Goal: Task Accomplishment & Management: Use online tool/utility

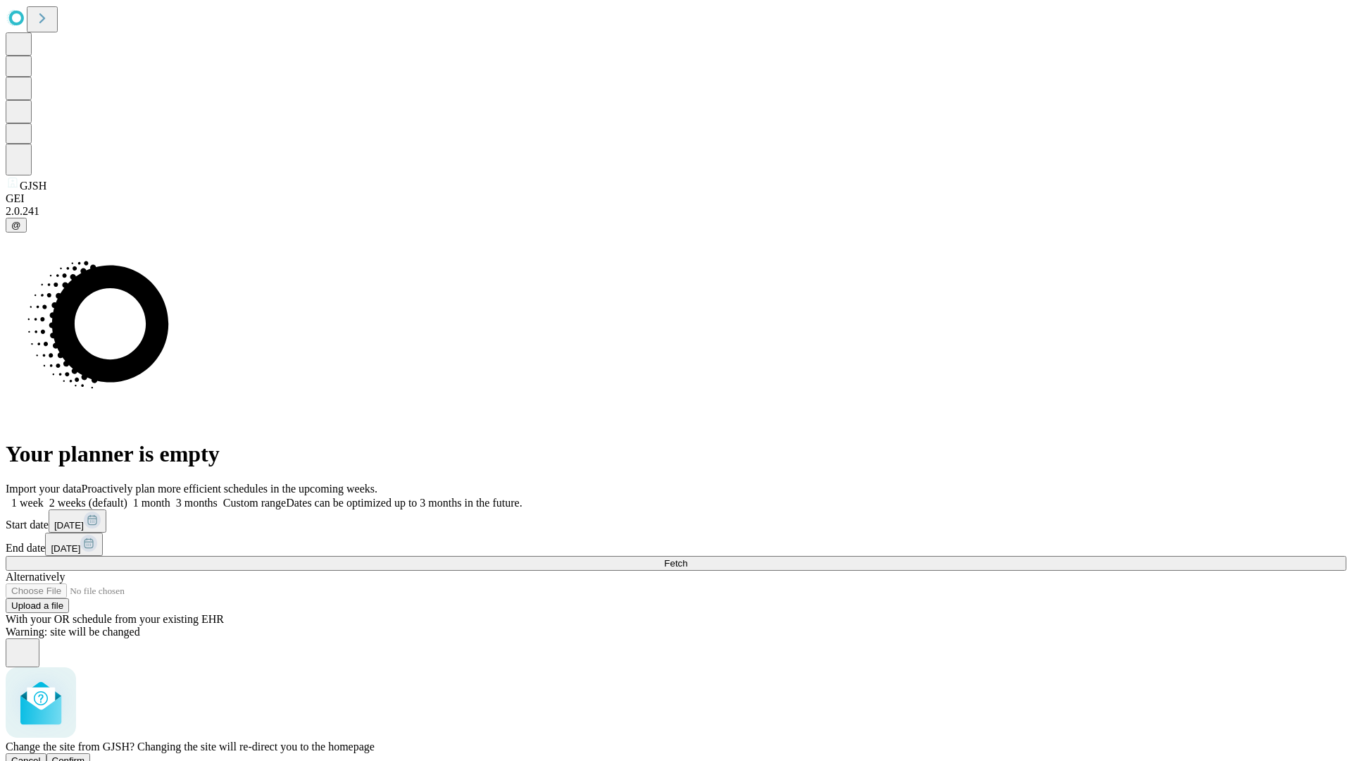
click at [85, 755] on span "Confirm" at bounding box center [68, 760] width 33 height 11
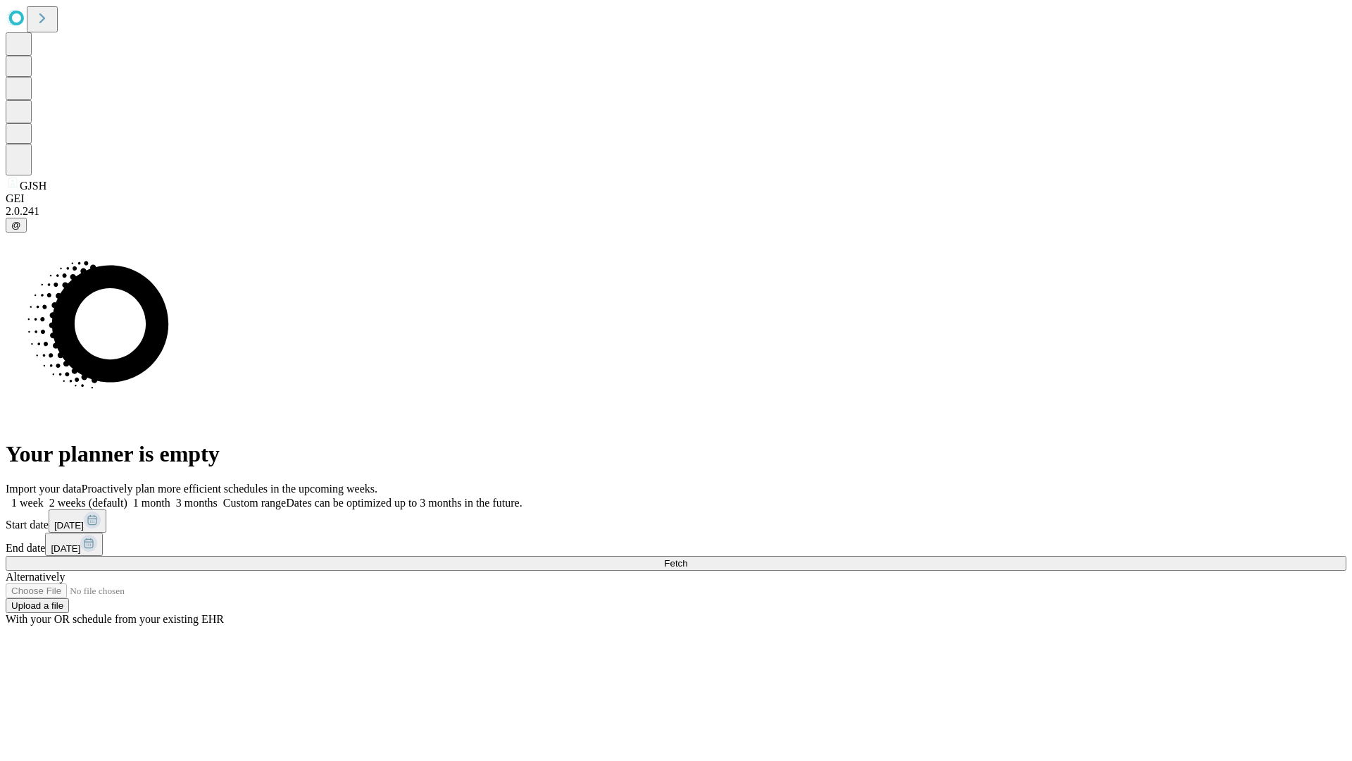
click at [127, 497] on label "2 weeks (default)" at bounding box center [86, 503] width 84 height 12
click at [688, 558] on span "Fetch" at bounding box center [675, 563] width 23 height 11
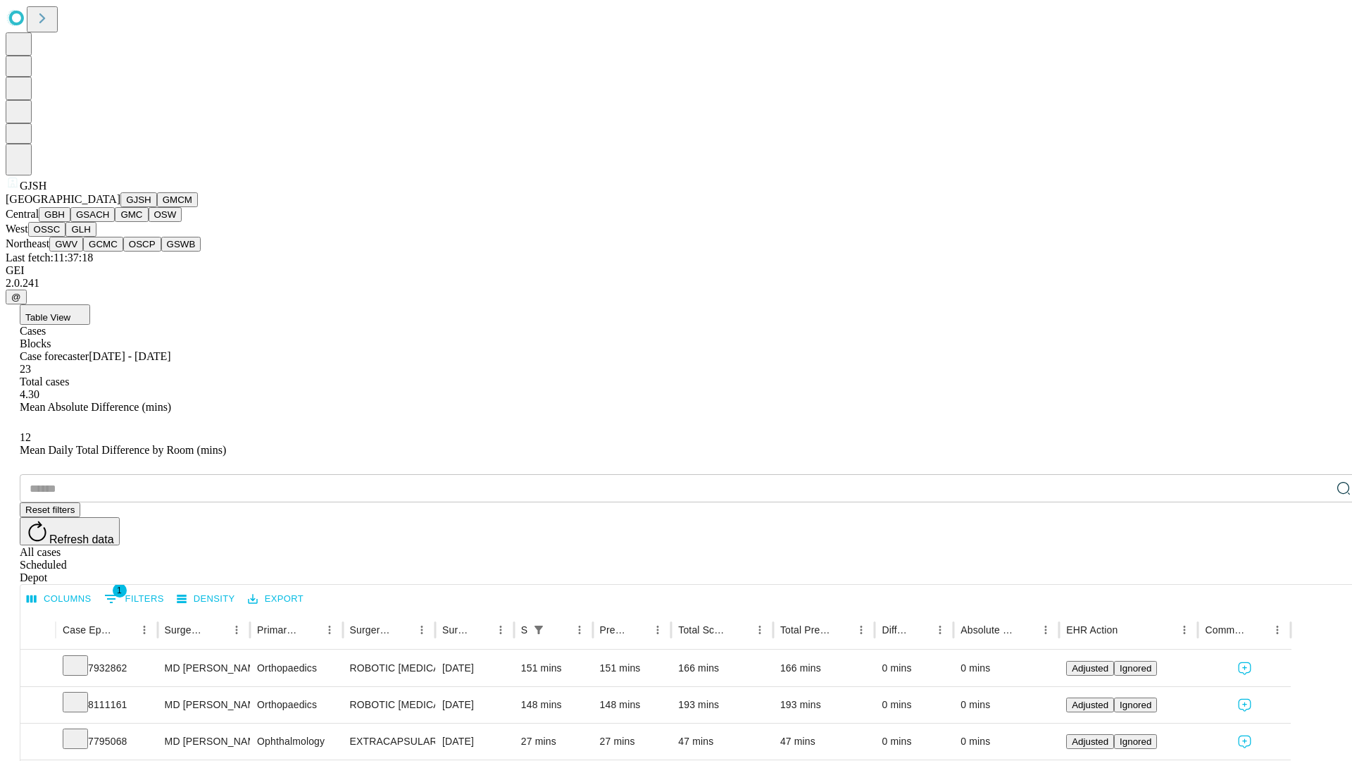
click at [157, 207] on button "GMCM" at bounding box center [177, 199] width 41 height 15
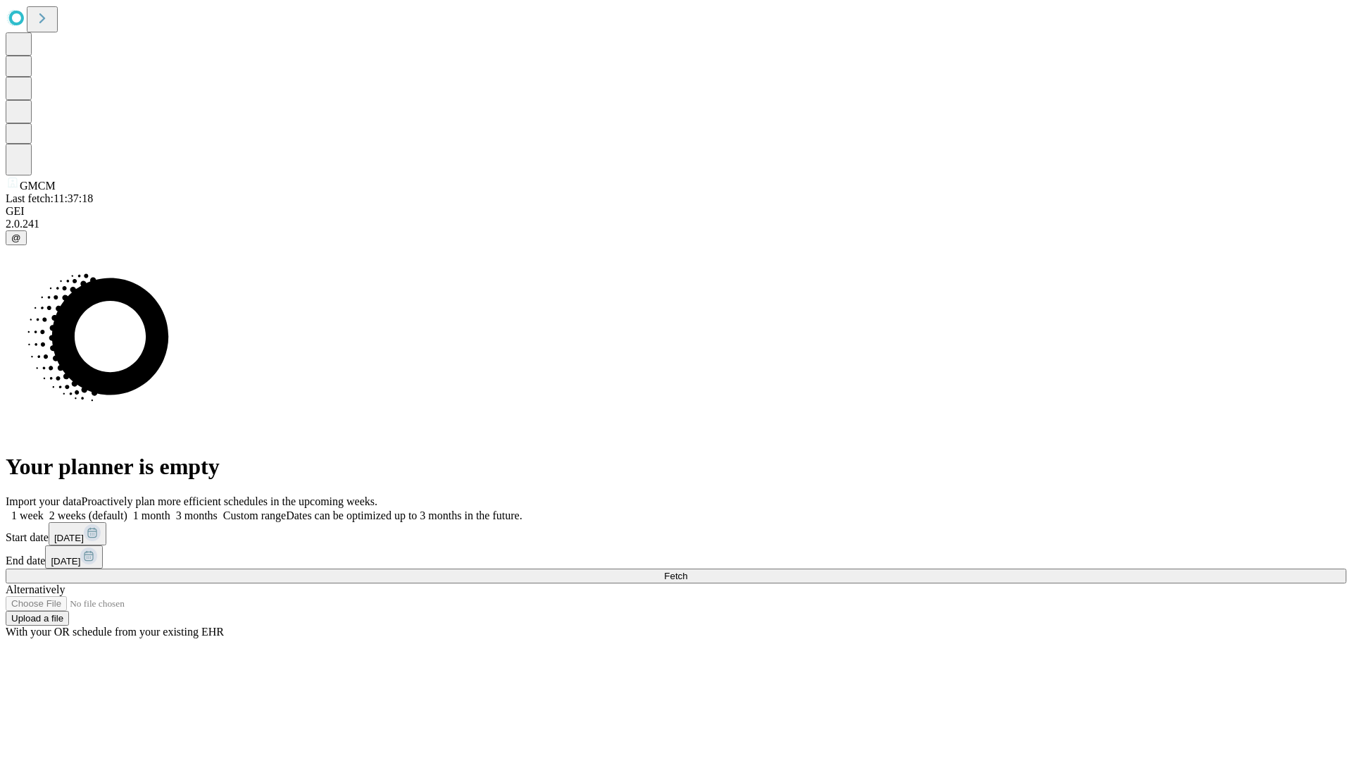
click at [127, 509] on label "2 weeks (default)" at bounding box center [86, 515] width 84 height 12
click at [688, 571] on span "Fetch" at bounding box center [675, 576] width 23 height 11
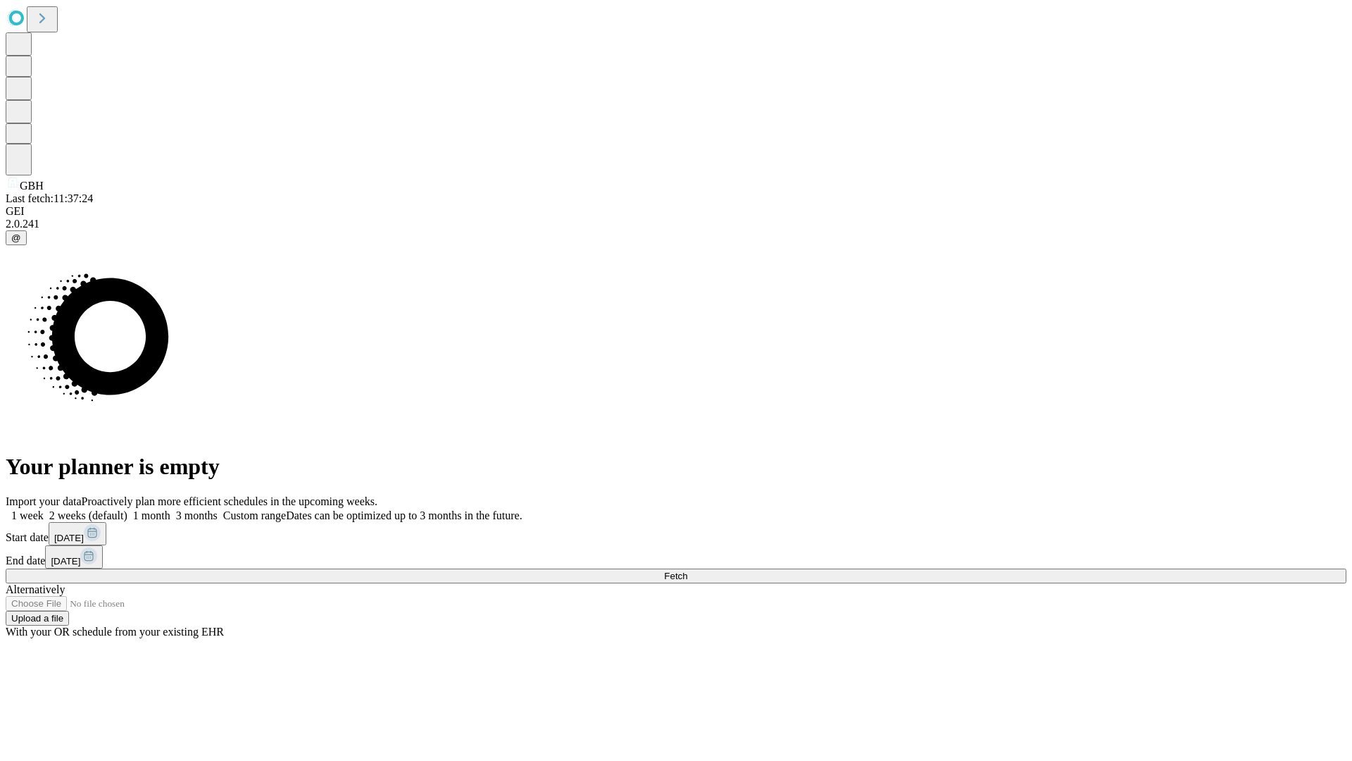
click at [688, 571] on span "Fetch" at bounding box center [675, 576] width 23 height 11
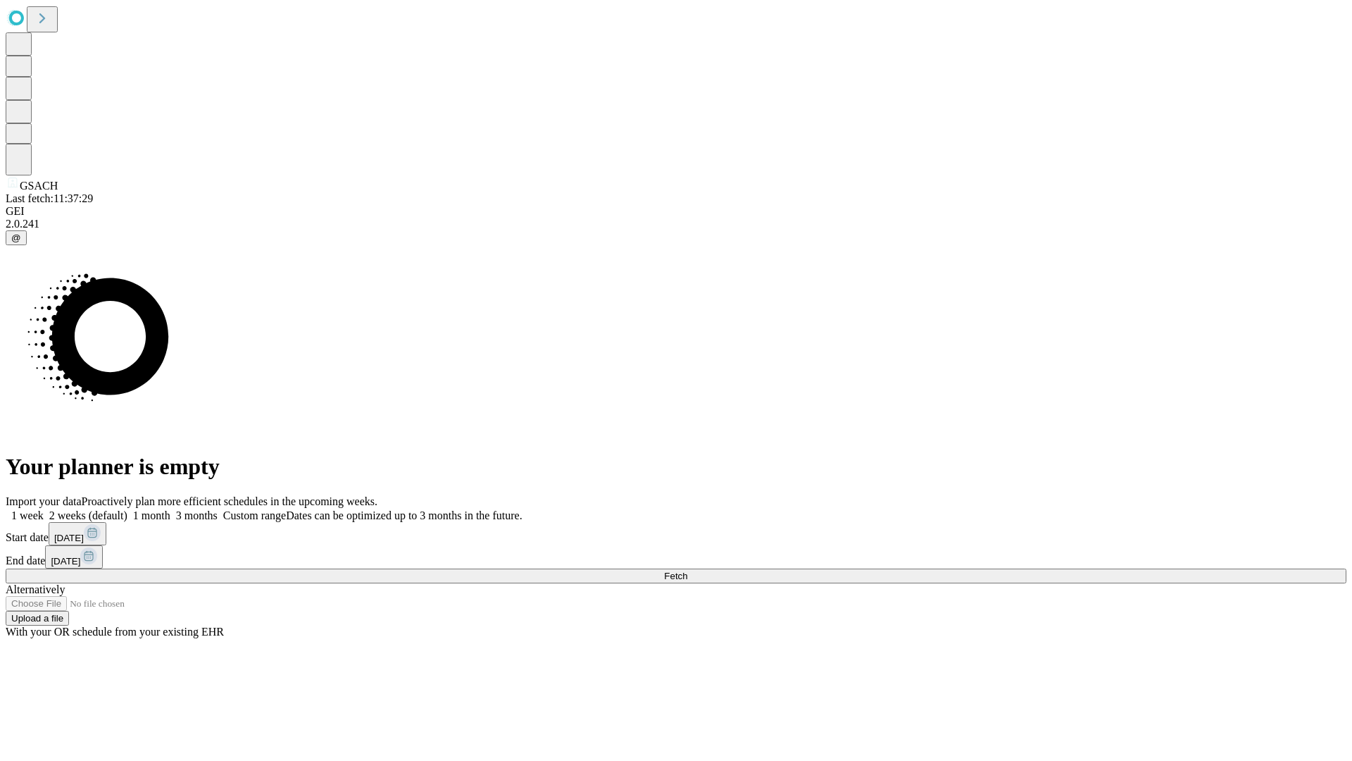
click at [127, 509] on label "2 weeks (default)" at bounding box center [86, 515] width 84 height 12
click at [688, 571] on span "Fetch" at bounding box center [675, 576] width 23 height 11
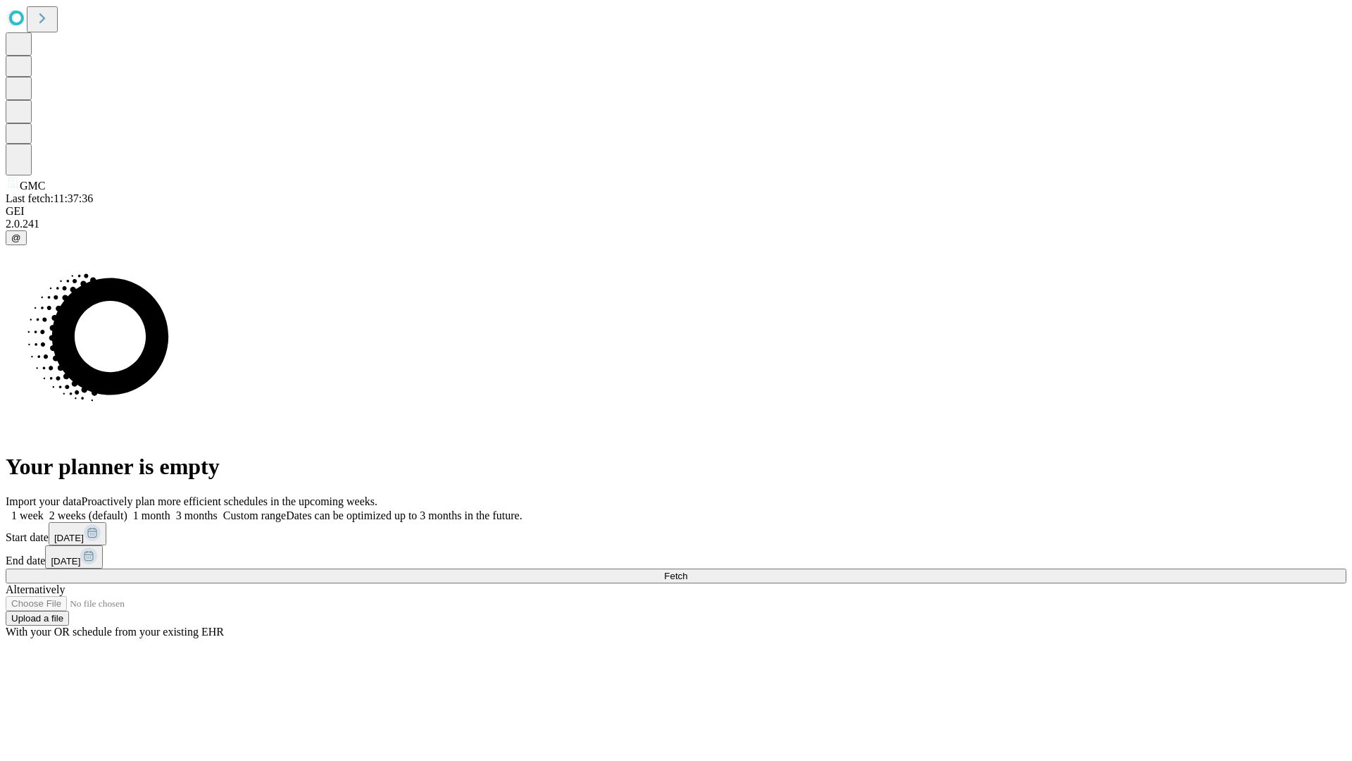
click at [688, 571] on span "Fetch" at bounding box center [675, 576] width 23 height 11
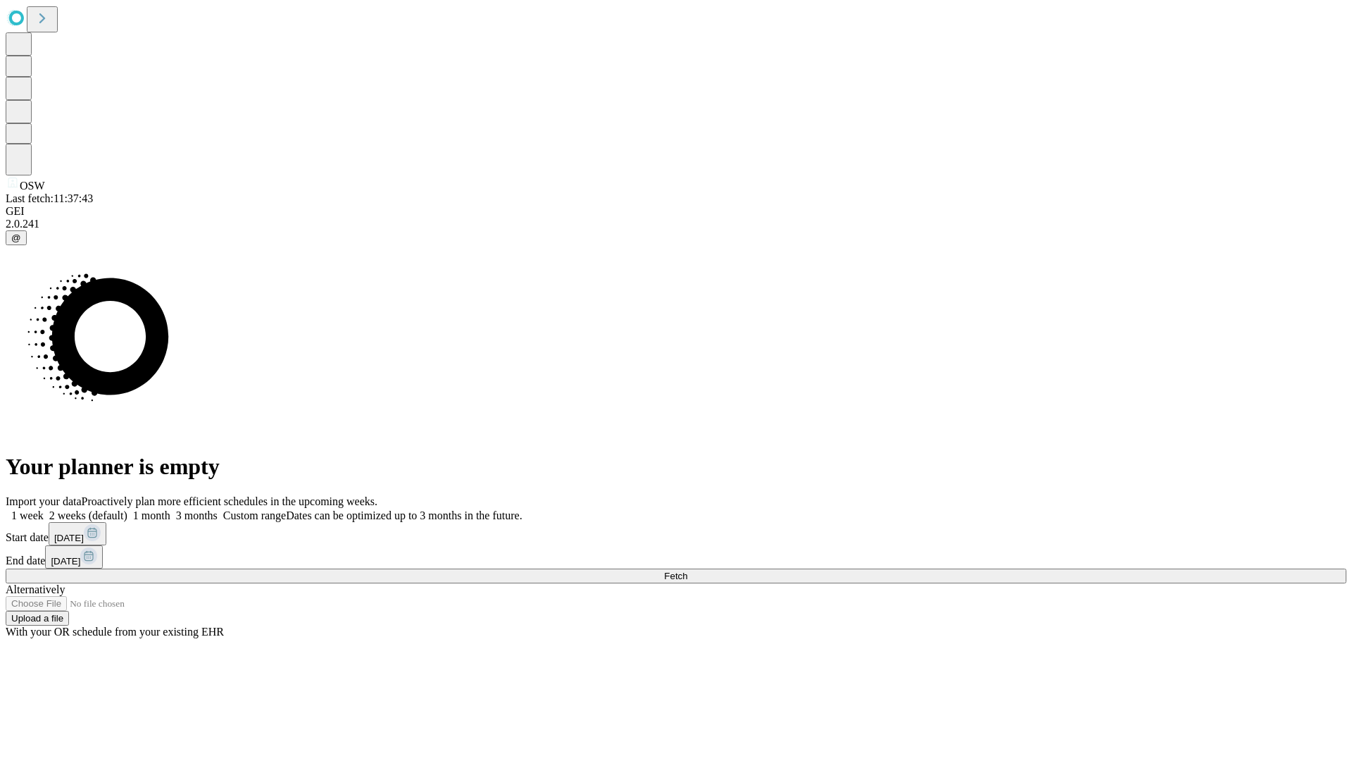
click at [127, 509] on label "2 weeks (default)" at bounding box center [86, 515] width 84 height 12
click at [688, 571] on span "Fetch" at bounding box center [675, 576] width 23 height 11
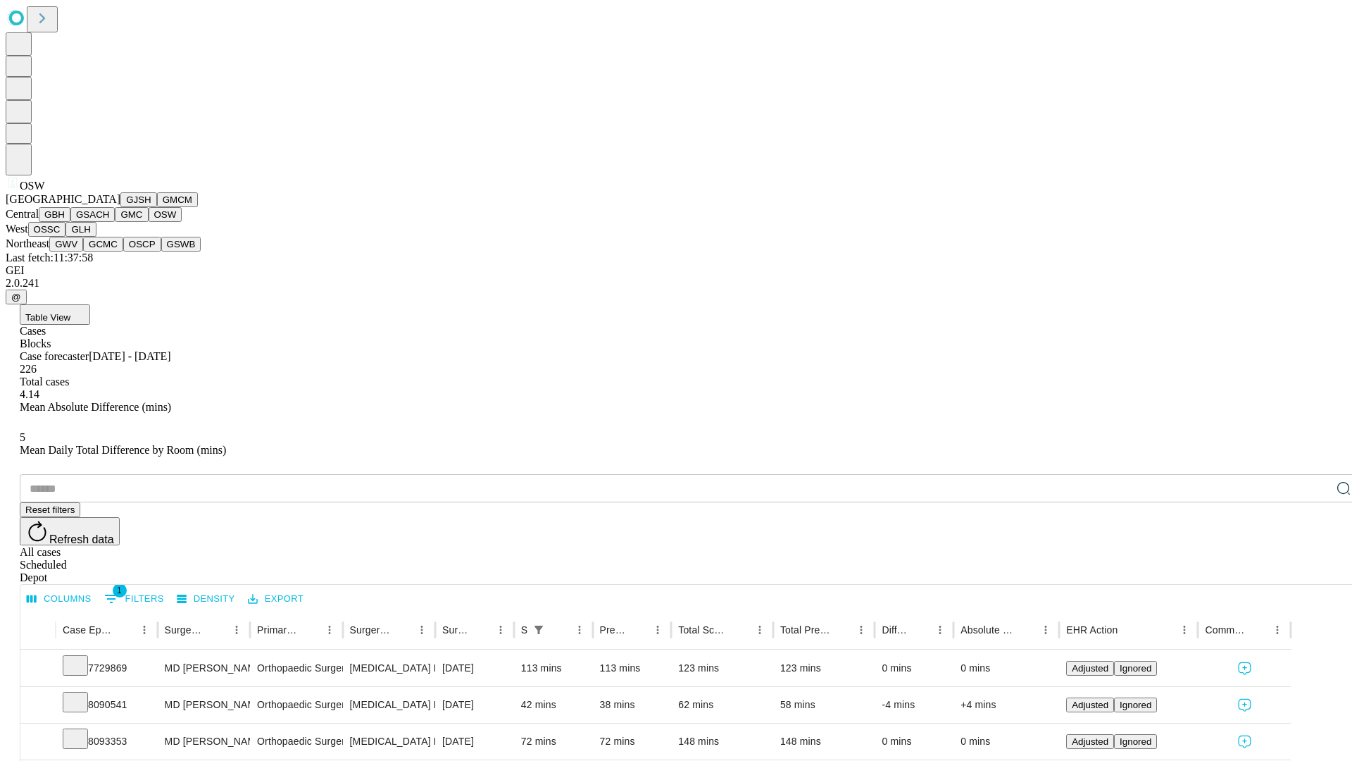
click at [66, 237] on button "OSSC" at bounding box center [47, 229] width 38 height 15
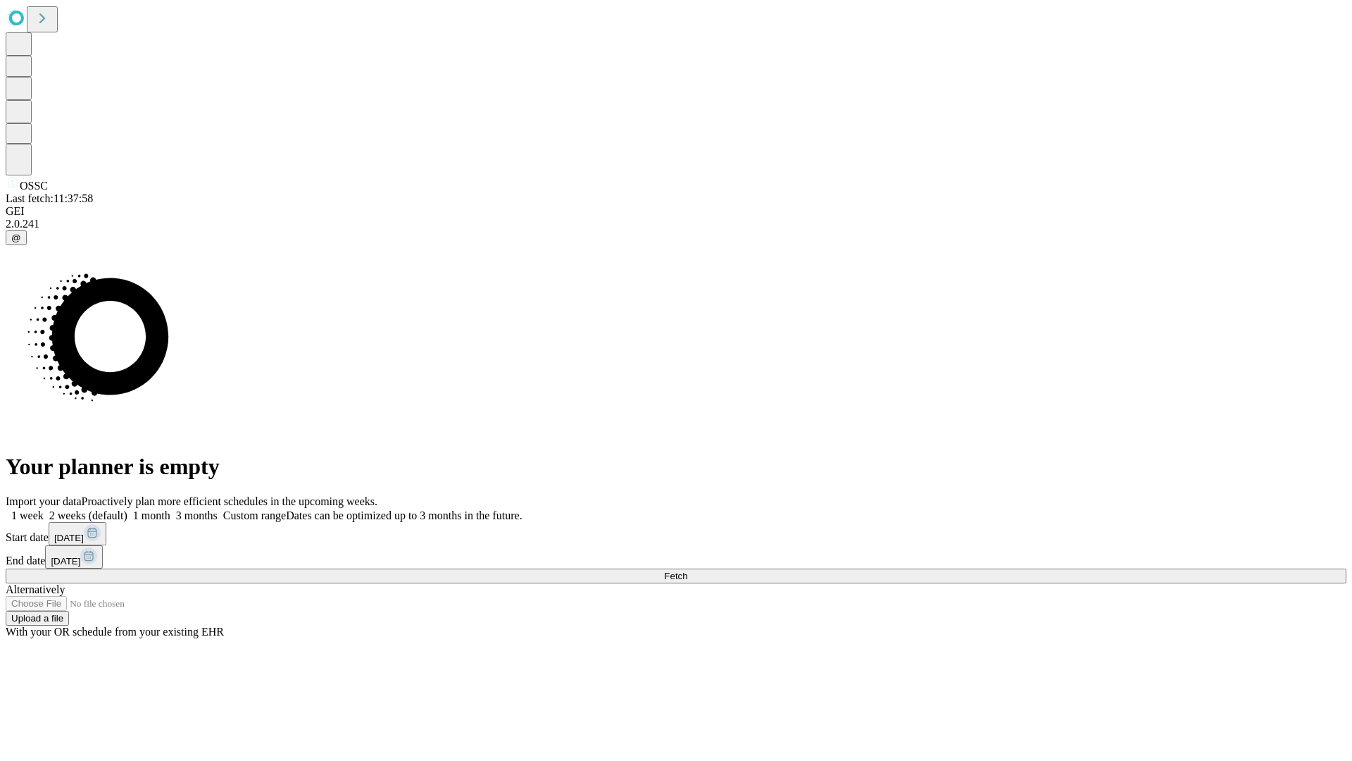
click at [688, 571] on span "Fetch" at bounding box center [675, 576] width 23 height 11
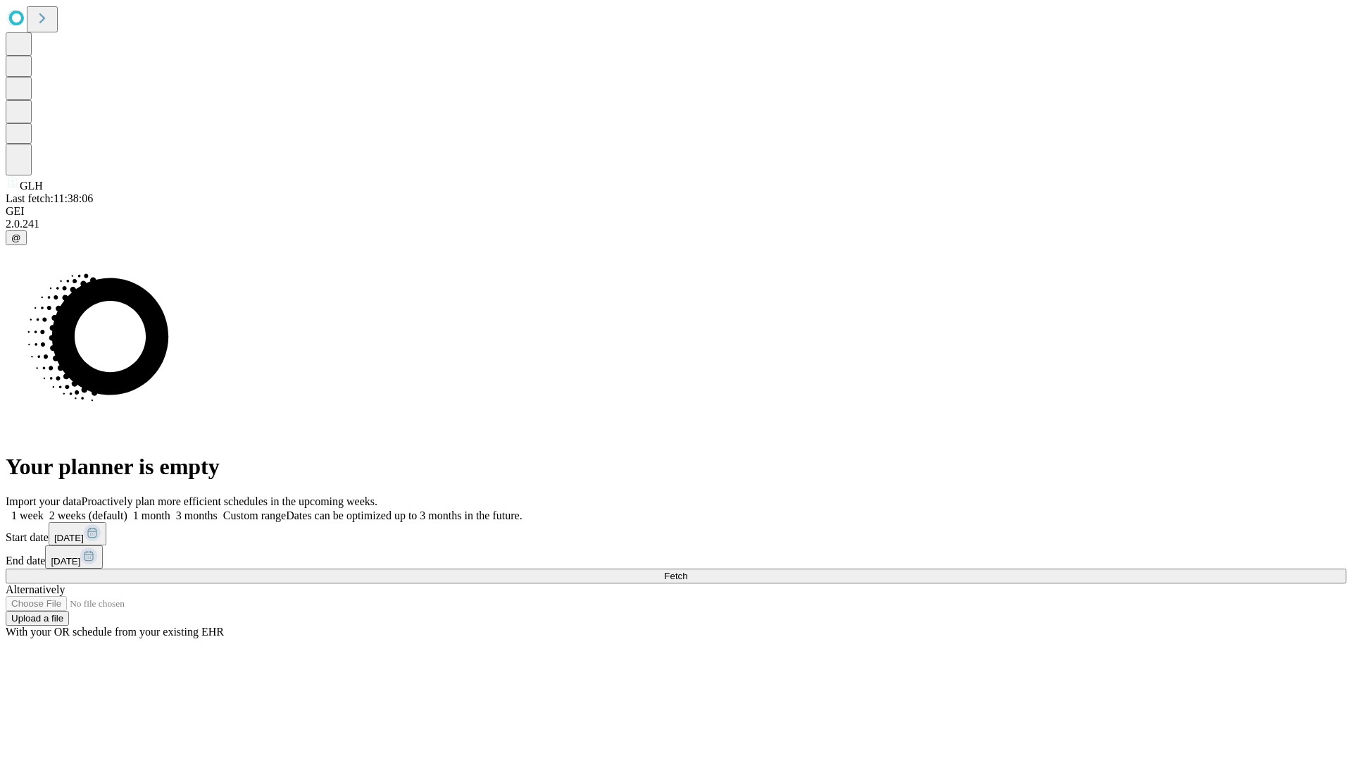
click at [688, 571] on span "Fetch" at bounding box center [675, 576] width 23 height 11
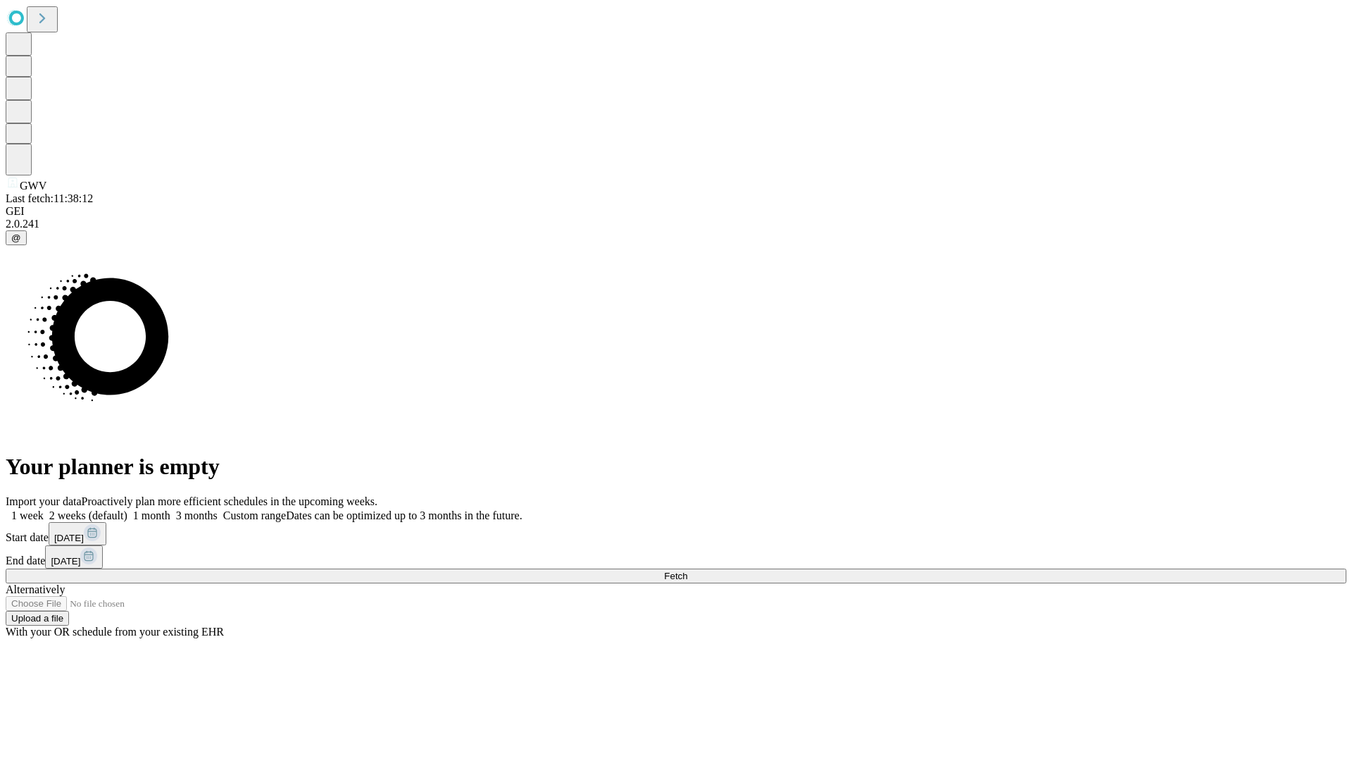
click at [127, 509] on label "2 weeks (default)" at bounding box center [86, 515] width 84 height 12
click at [688, 571] on span "Fetch" at bounding box center [675, 576] width 23 height 11
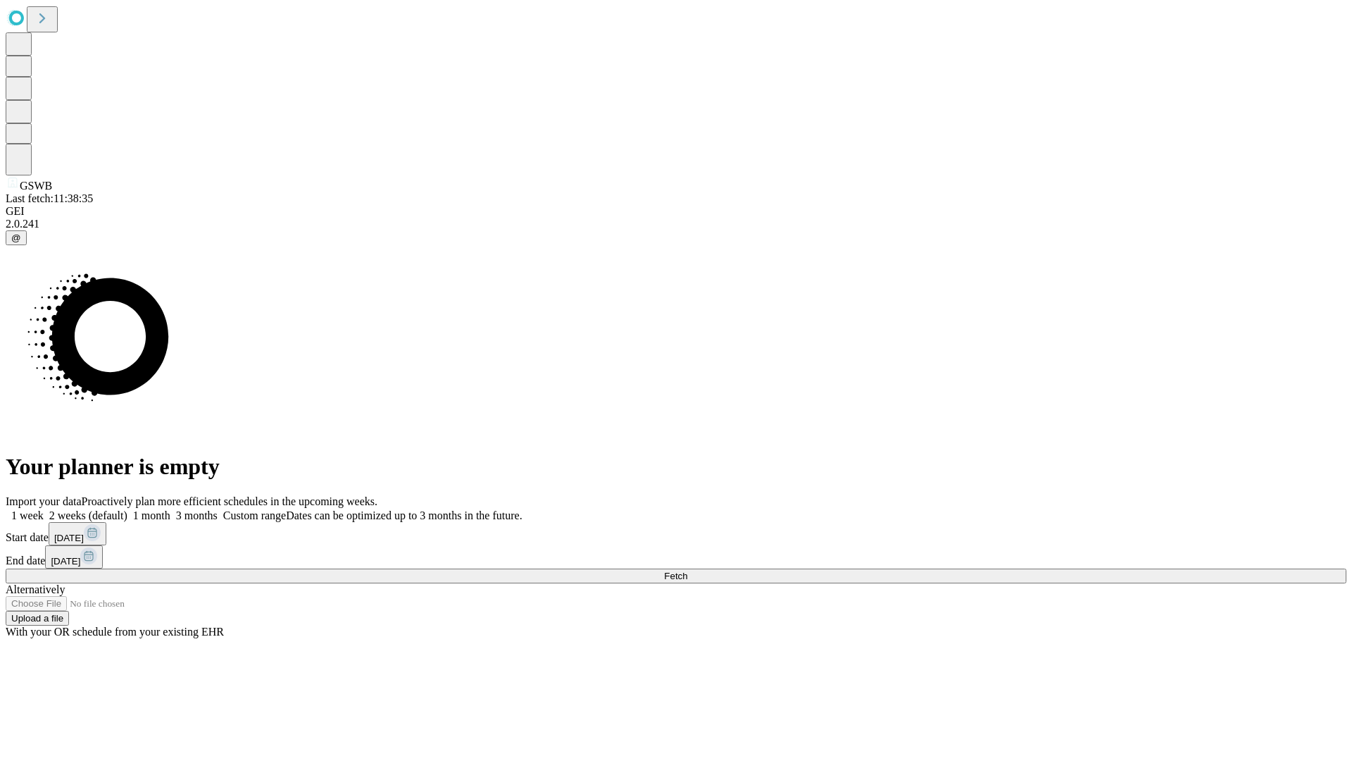
click at [127, 509] on label "2 weeks (default)" at bounding box center [86, 515] width 84 height 12
click at [688, 571] on span "Fetch" at bounding box center [675, 576] width 23 height 11
